Goal: Find specific page/section: Find specific page/section

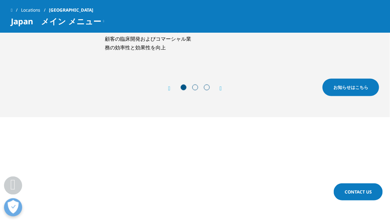
scroll to position [363, 0]
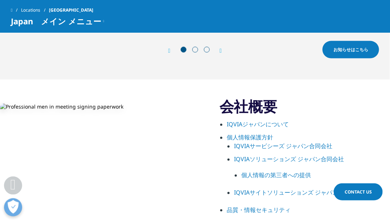
click at [284, 126] on link "IQVIAジャパンについて" at bounding box center [258, 125] width 62 height 8
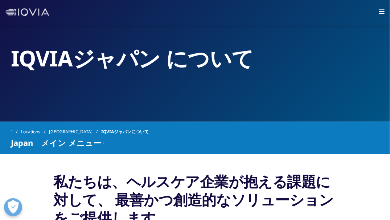
scroll to position [36, 0]
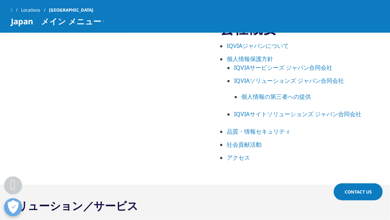
scroll to position [452, 0]
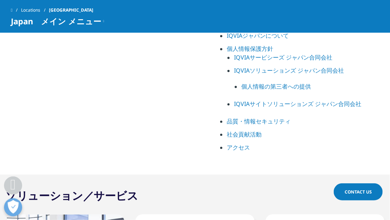
click at [327, 71] on link "IQVIAソリューションズ ジャパン合同会社" at bounding box center [289, 71] width 110 height 8
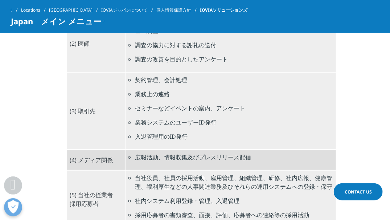
scroll to position [763, 0]
